Goal: Task Accomplishment & Management: Use online tool/utility

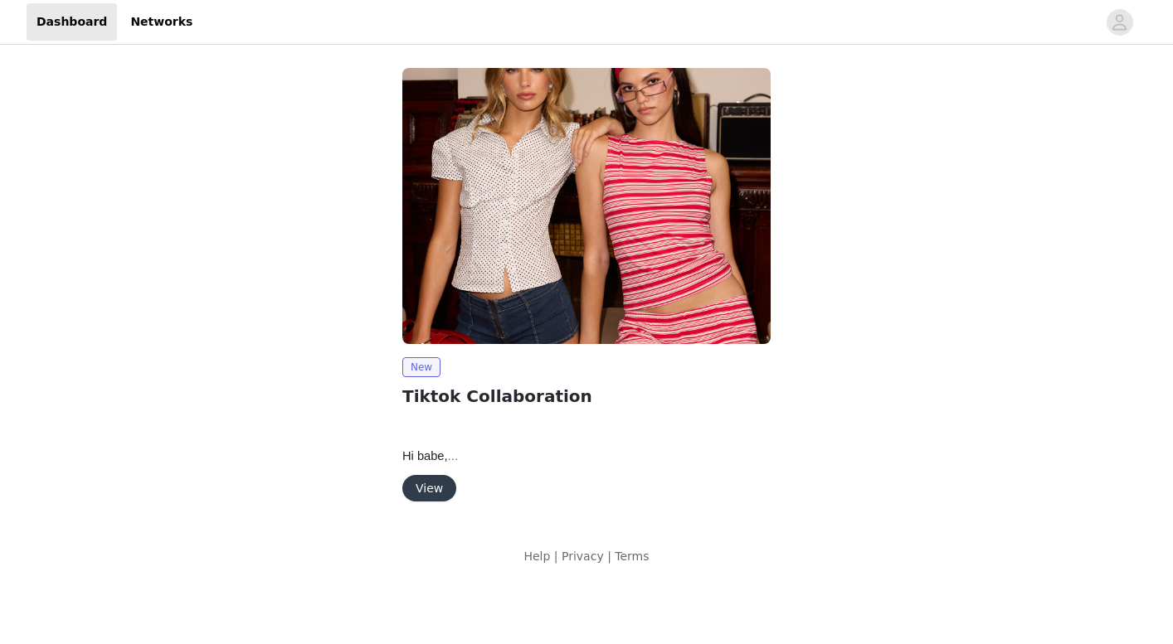
click at [433, 493] on button "View" at bounding box center [429, 488] width 54 height 27
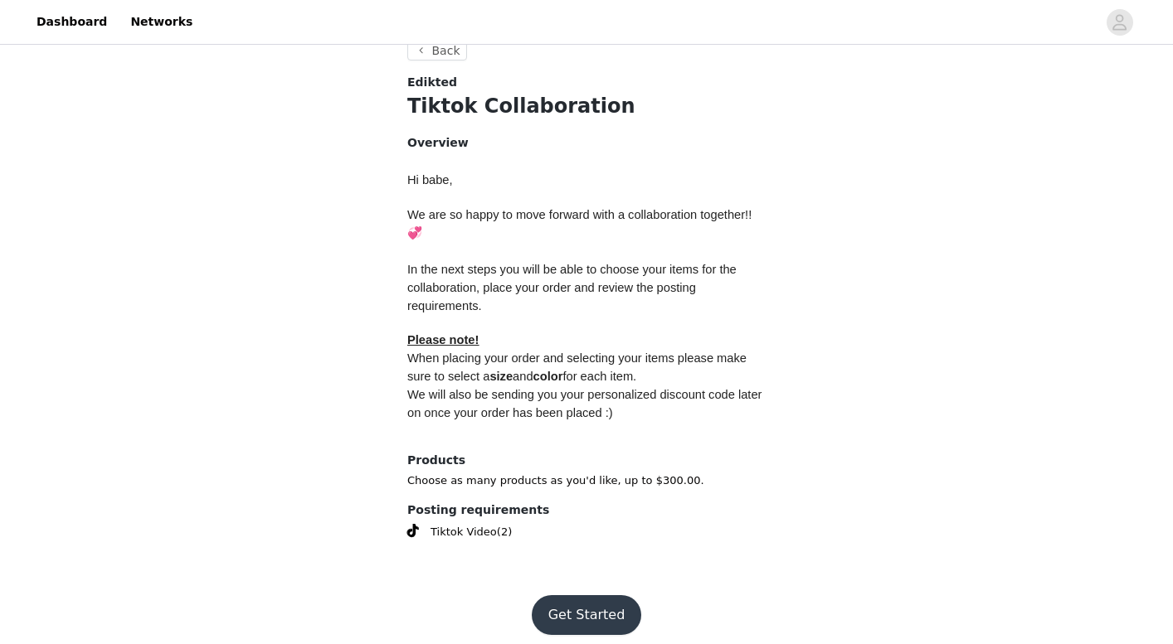
scroll to position [617, 0]
click at [568, 600] on button "Get Started" at bounding box center [587, 616] width 110 height 40
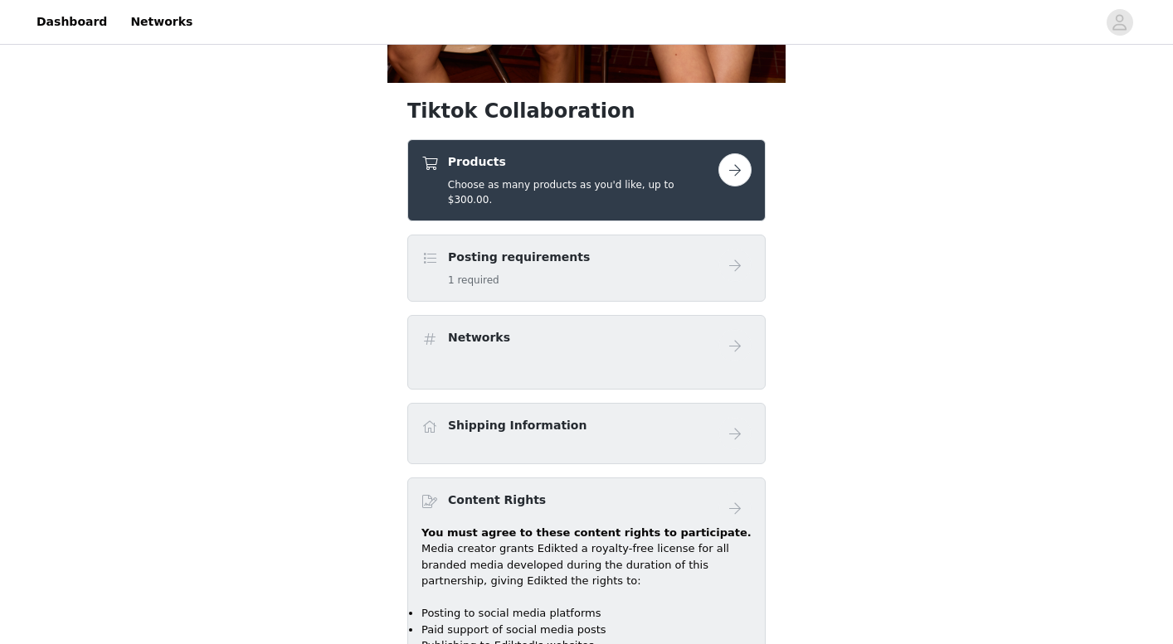
scroll to position [530, 0]
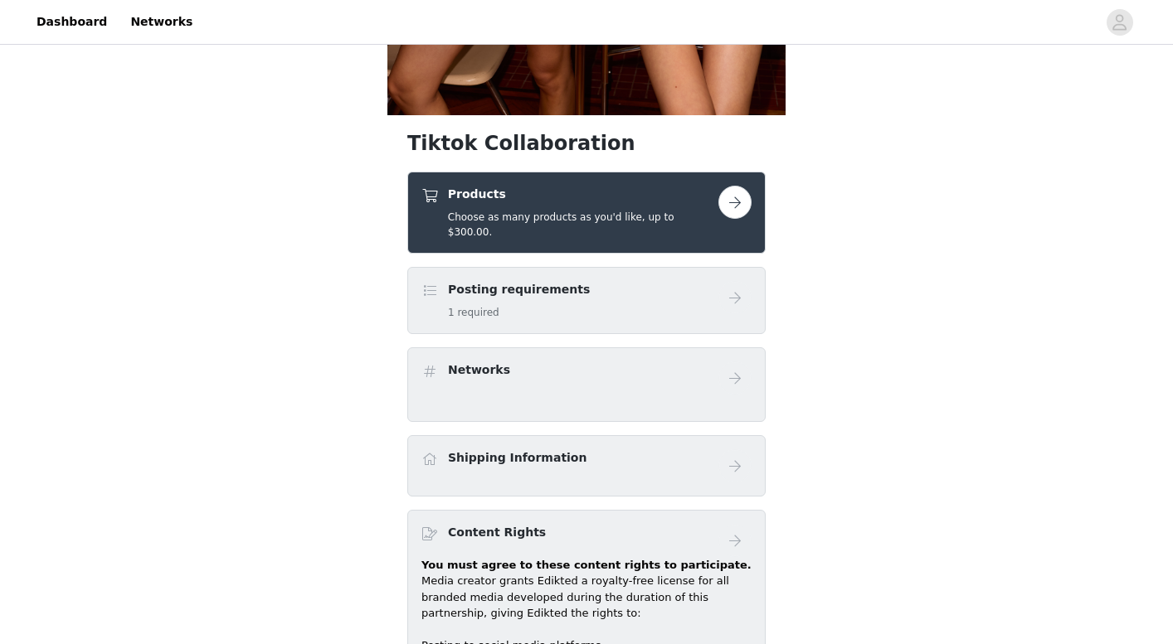
click at [734, 202] on button "button" at bounding box center [734, 202] width 33 height 33
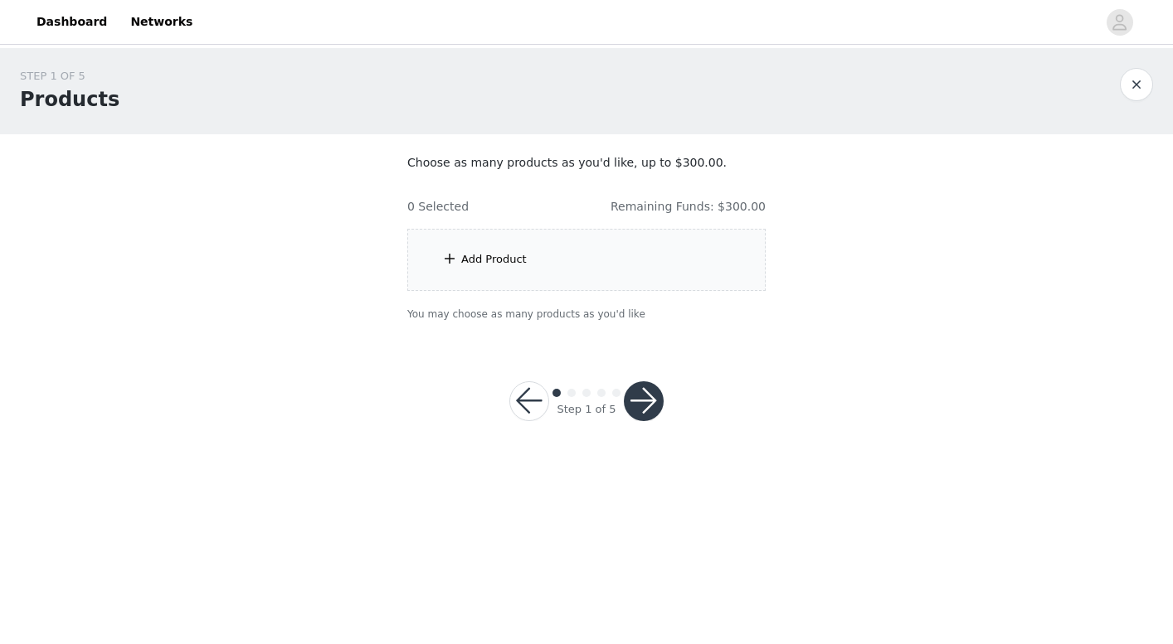
click at [494, 252] on div "Add Product" at bounding box center [494, 259] width 66 height 17
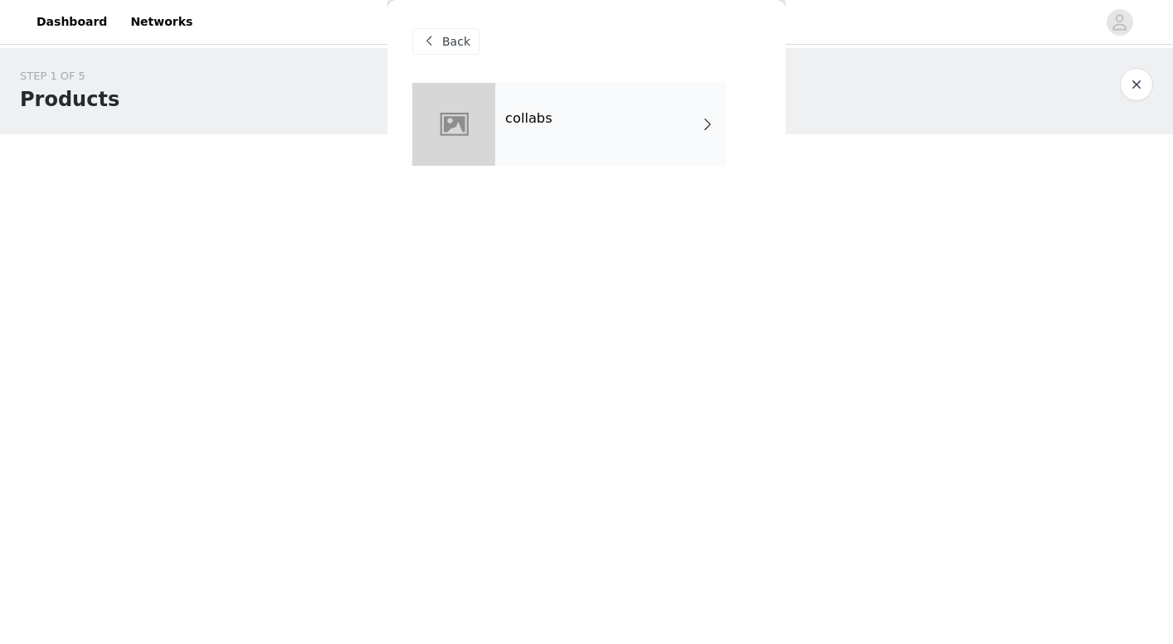
click at [576, 85] on div "collabs" at bounding box center [610, 124] width 231 height 83
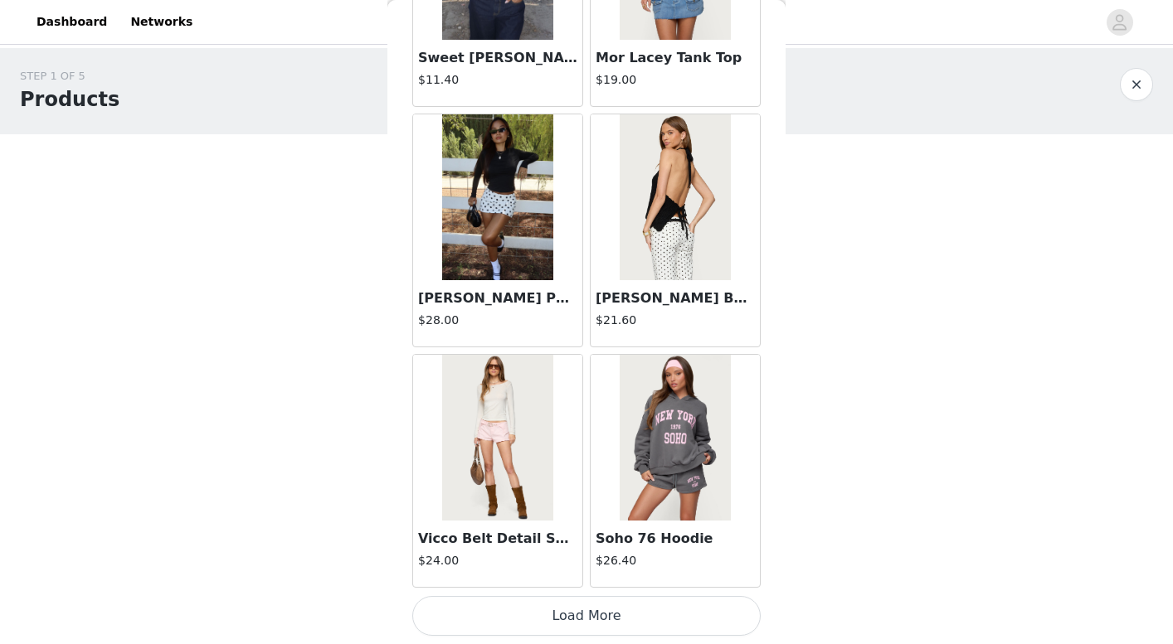
scroll to position [1893, 0]
click at [588, 617] on button "Load More" at bounding box center [586, 616] width 348 height 40
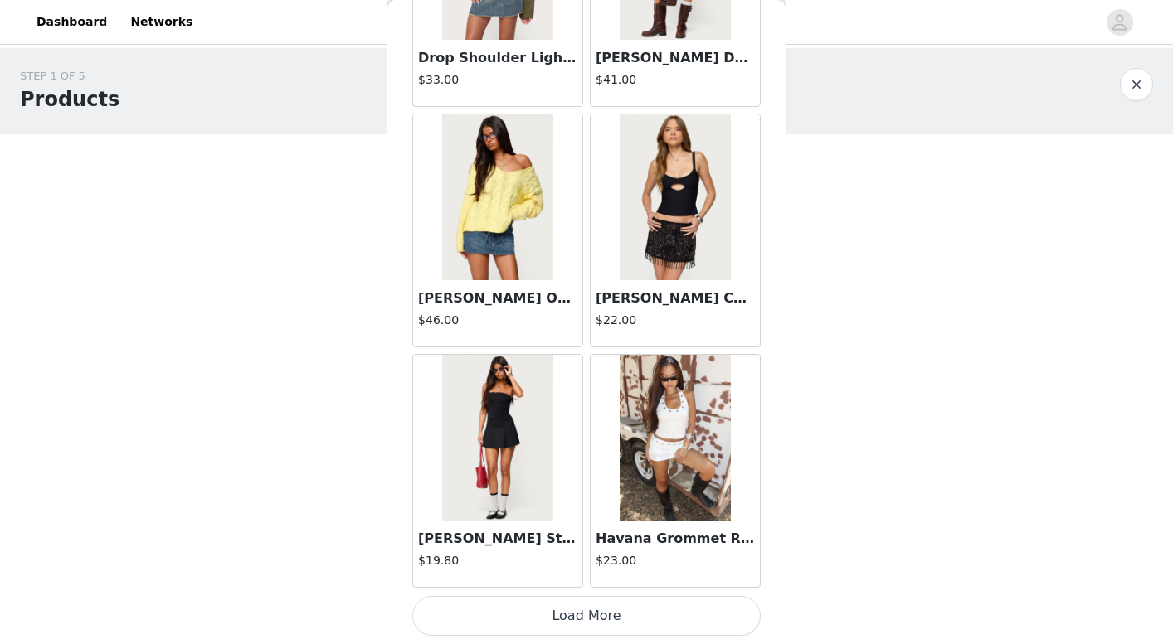
scroll to position [4298, 0]
click at [585, 615] on button "Load More" at bounding box center [586, 616] width 348 height 40
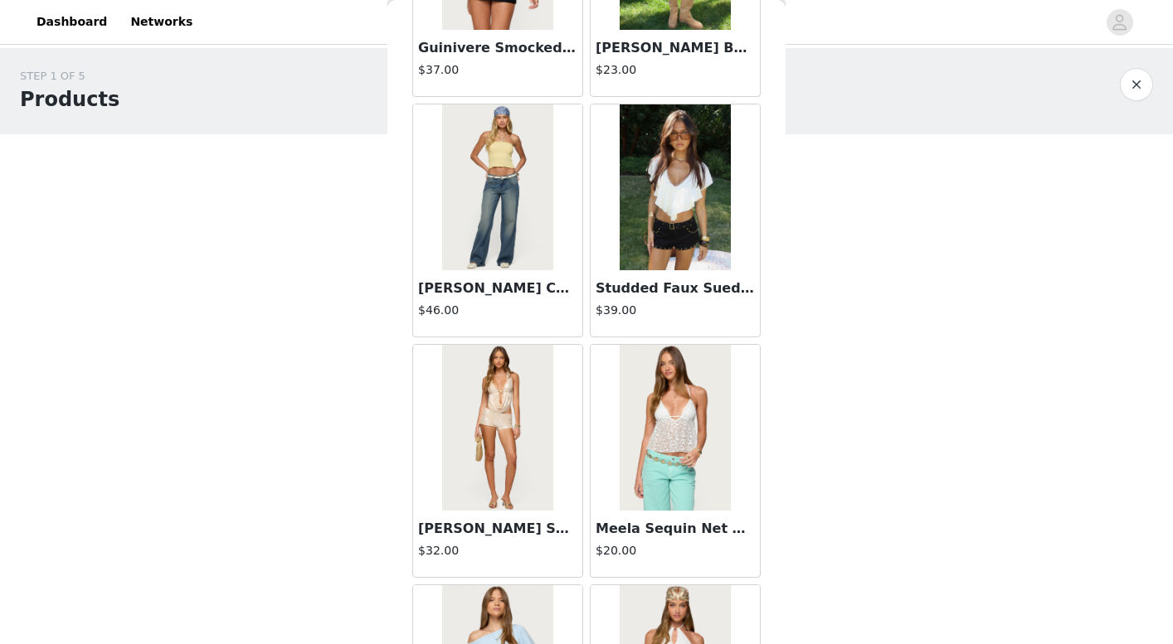
scroll to position [5119, 0]
